Goal: Information Seeking & Learning: Learn about a topic

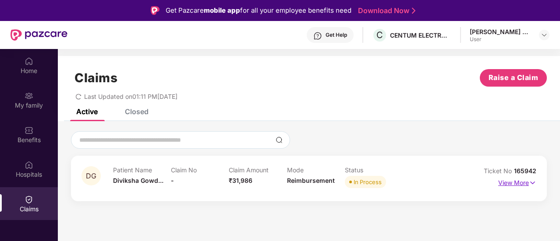
click at [525, 184] on p "View More" at bounding box center [517, 182] width 38 height 12
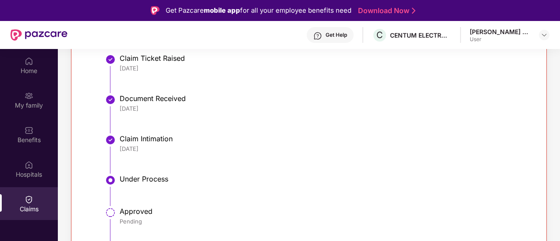
scroll to position [49, 0]
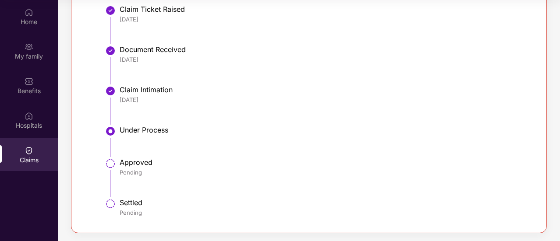
click at [109, 89] on img at bounding box center [110, 91] width 11 height 11
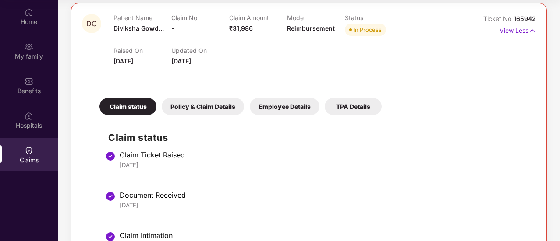
click at [211, 106] on div "Policy & Claim Details" at bounding box center [203, 106] width 82 height 17
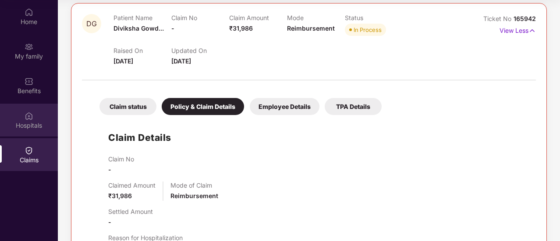
click at [21, 122] on div "Hospitals" at bounding box center [29, 125] width 58 height 9
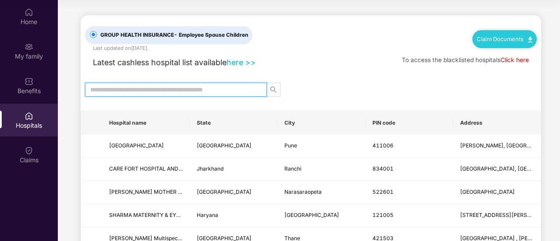
click at [134, 93] on input "text" at bounding box center [172, 90] width 164 height 10
type input "*"
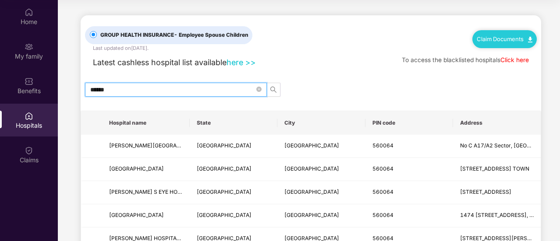
type input "******"
click at [222, 33] on span "- Employee Spouse Children" at bounding box center [211, 35] width 74 height 7
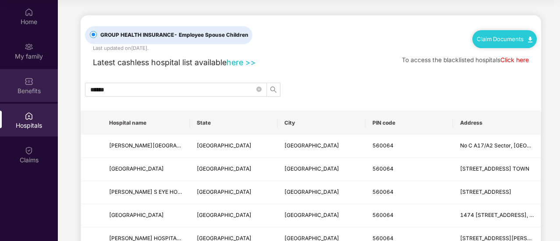
click at [39, 90] on div "Benefits" at bounding box center [29, 91] width 58 height 9
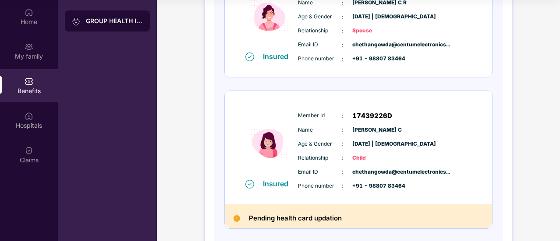
scroll to position [438, 0]
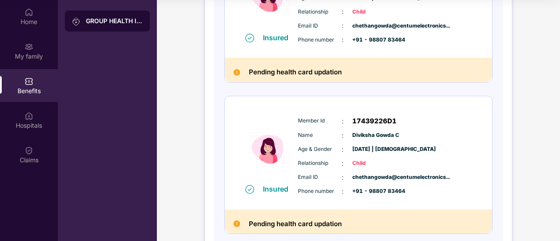
click at [234, 70] on img at bounding box center [236, 72] width 7 height 7
click at [234, 221] on img at bounding box center [236, 224] width 7 height 7
click at [265, 188] on div "Insured" at bounding box center [278, 189] width 31 height 9
click at [318, 187] on span "Phone number" at bounding box center [320, 191] width 44 height 8
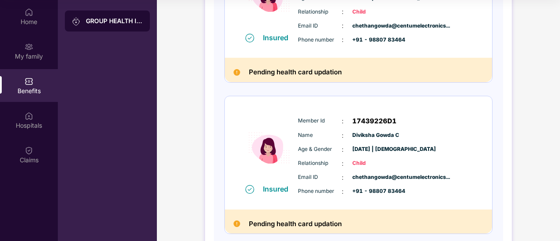
click at [374, 190] on span "+91 - 98807 83464" at bounding box center [374, 191] width 44 height 8
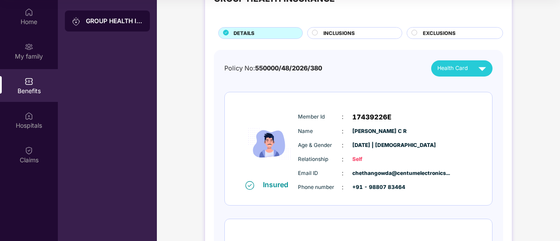
scroll to position [0, 0]
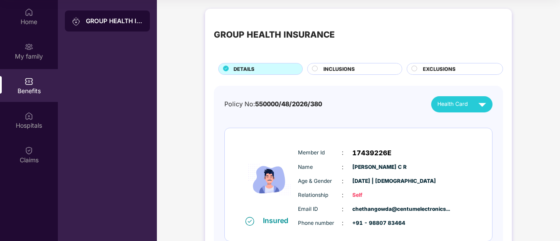
click at [348, 67] on span "INCLUSIONS" at bounding box center [339, 69] width 32 height 8
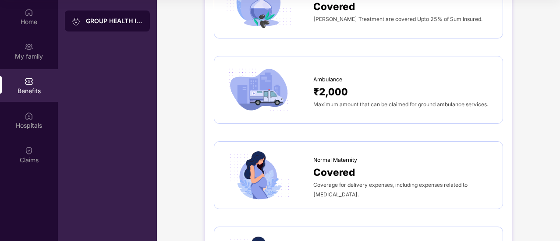
scroll to position [1021, 0]
